Goal: Task Accomplishment & Management: Complete application form

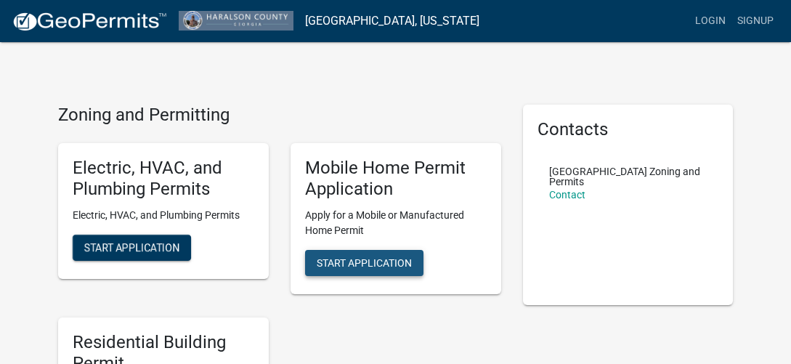
click at [392, 267] on span "Start Application" at bounding box center [364, 263] width 95 height 12
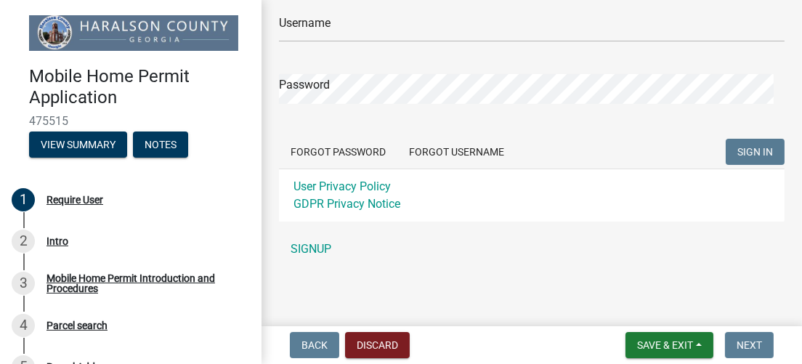
scroll to position [164, 0]
click at [140, 267] on link "3 Mobile Home Permit Introduction and Procedures" at bounding box center [131, 283] width 262 height 42
click at [143, 276] on div "Mobile Home Permit Introduction and Procedures" at bounding box center [143, 283] width 192 height 20
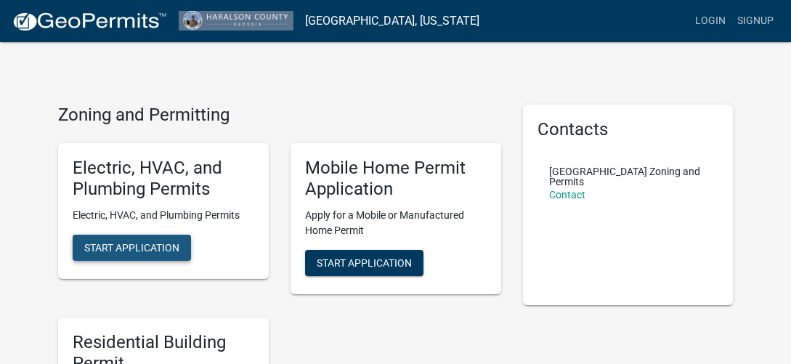
click at [142, 242] on span "Start Application" at bounding box center [131, 248] width 95 height 12
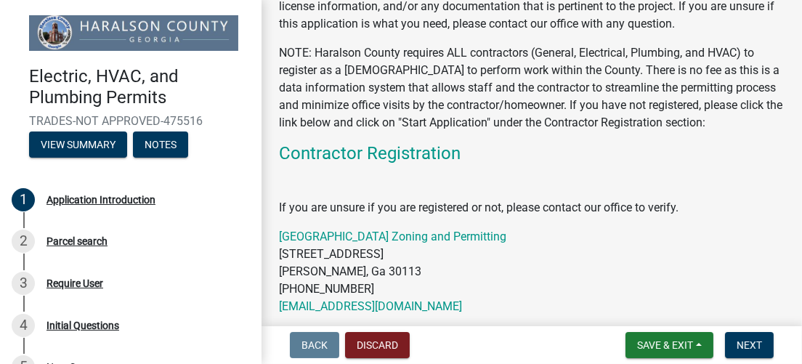
scroll to position [208, 0]
